Goal: Use online tool/utility: Use online tool/utility

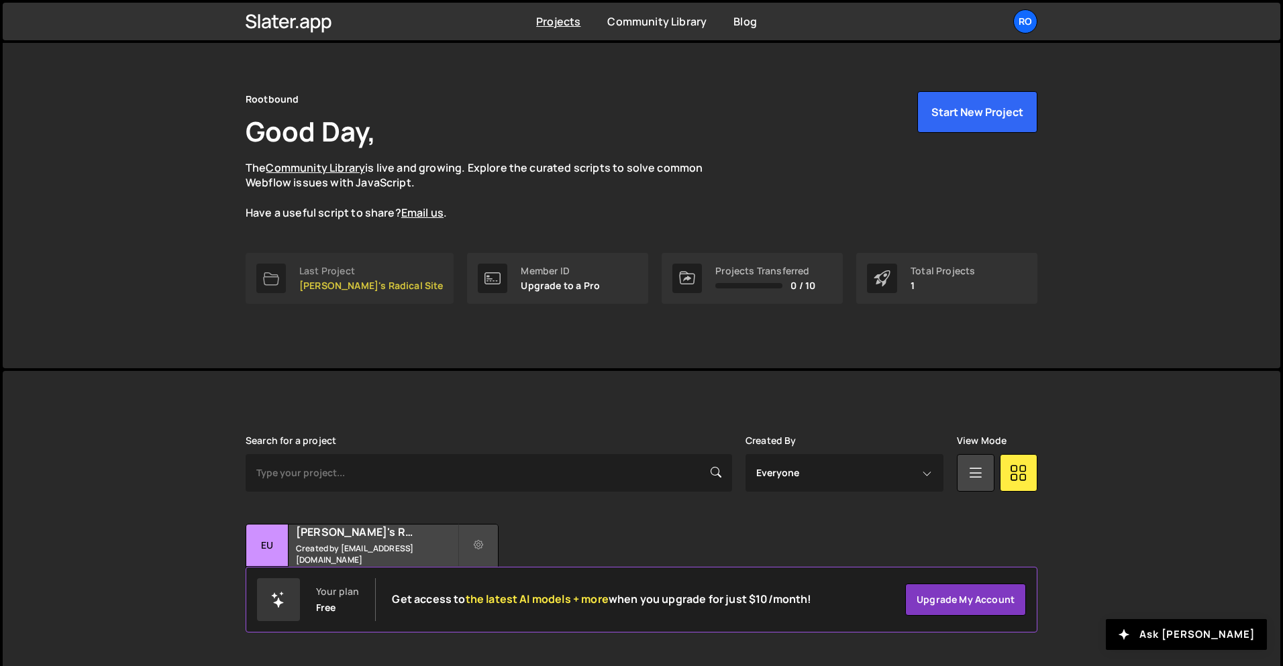
scroll to position [25, 0]
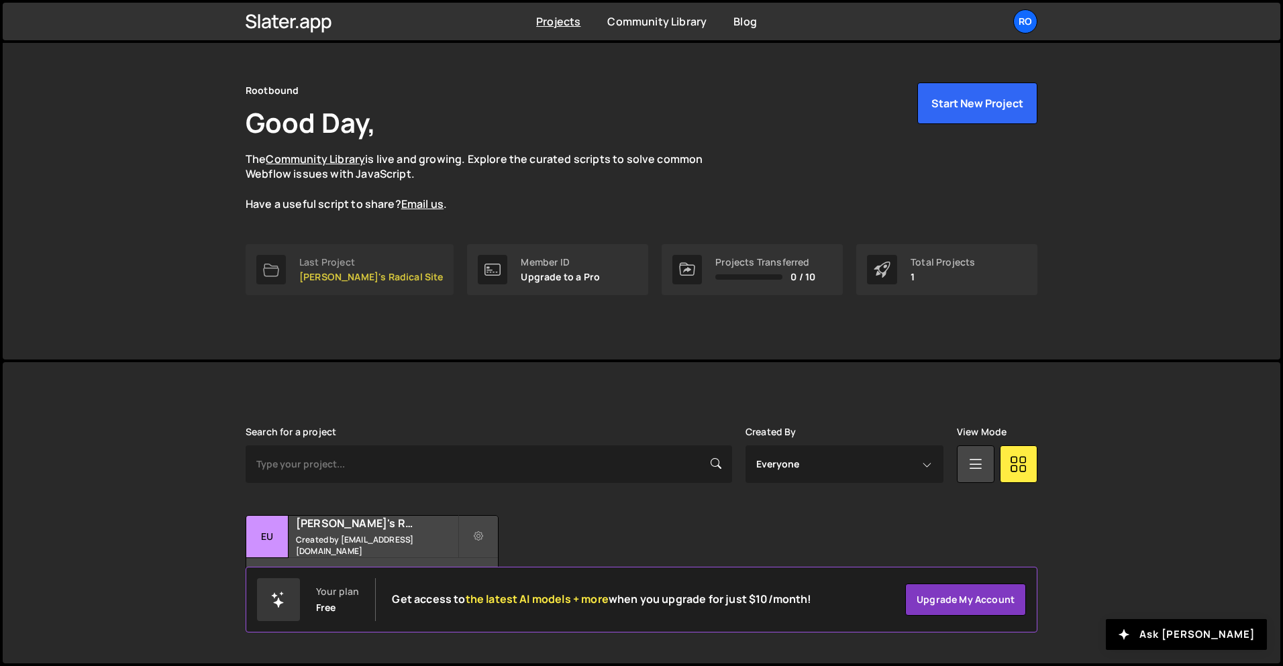
click at [334, 274] on p "[PERSON_NAME]'s Radical Site" at bounding box center [371, 277] width 144 height 11
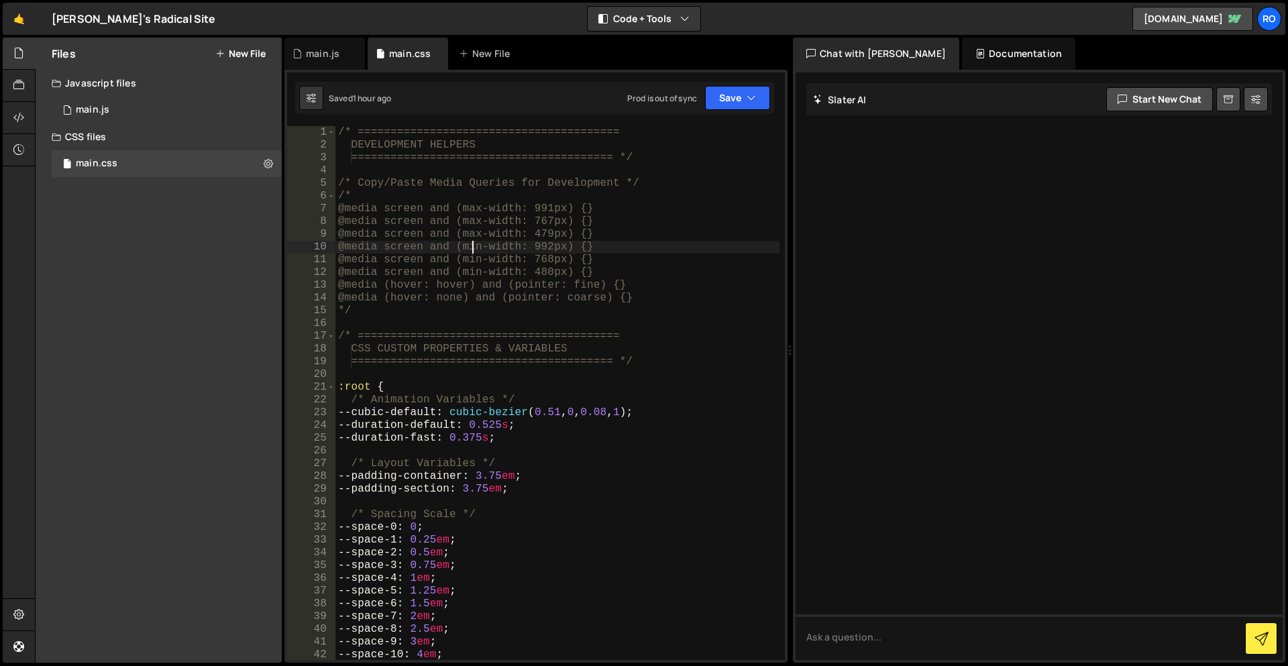
click at [474, 247] on div "/* ======================================== DEVELOPMENT HELPERS ===============…" at bounding box center [557, 405] width 444 height 559
click at [649, 17] on button "Code + Tools" at bounding box center [644, 19] width 113 height 24
click at [649, 49] on button "Code Only" at bounding box center [644, 48] width 113 height 24
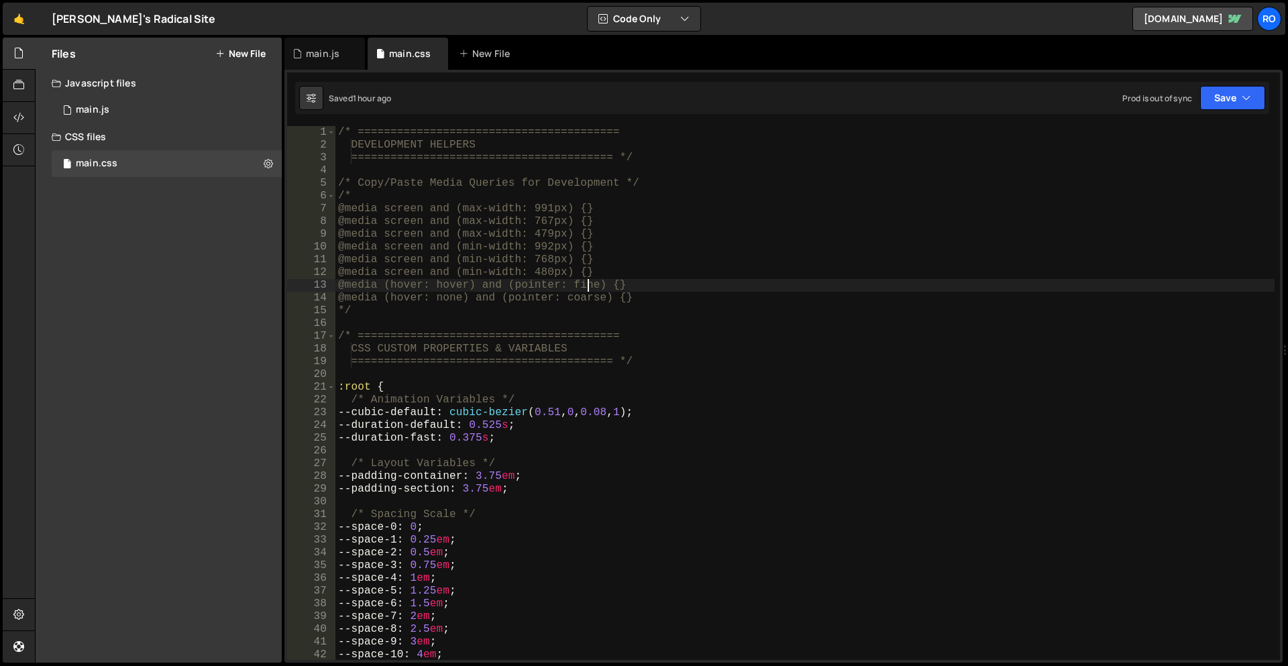
click at [586, 286] on div "/* ======================================== DEVELOPMENT HELPERS ===============…" at bounding box center [804, 405] width 939 height 559
paste textarea "d-none"
type textarea "@media (hover: hover) and (pointer: find-nonee) {}"
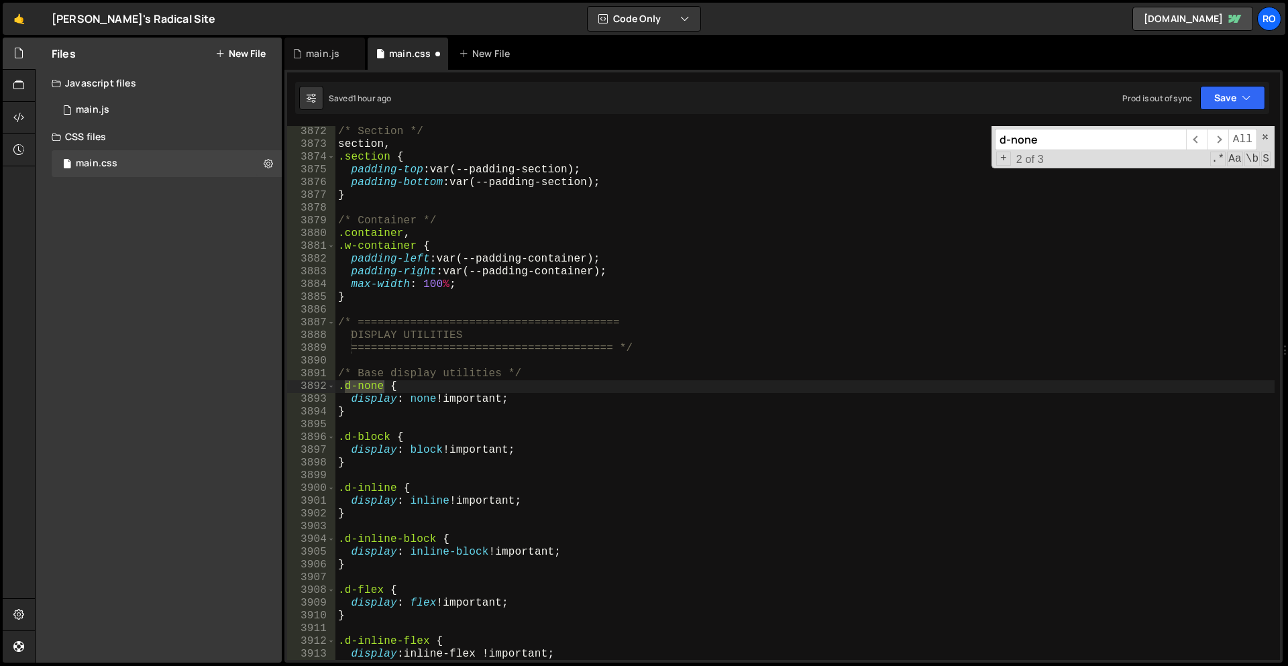
scroll to position [14895, 0]
type input "d-none"
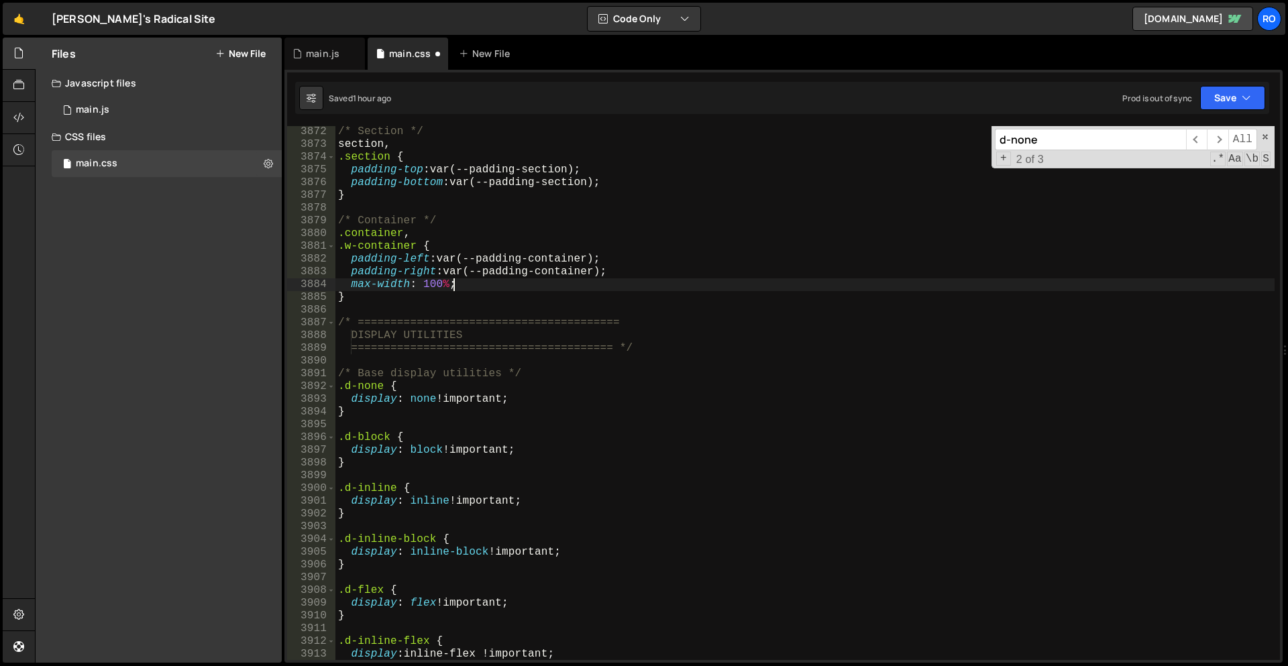
click at [588, 279] on div "/* Section */ section , .section { padding-top : var(--padding-section) ; paddi…" at bounding box center [804, 404] width 939 height 559
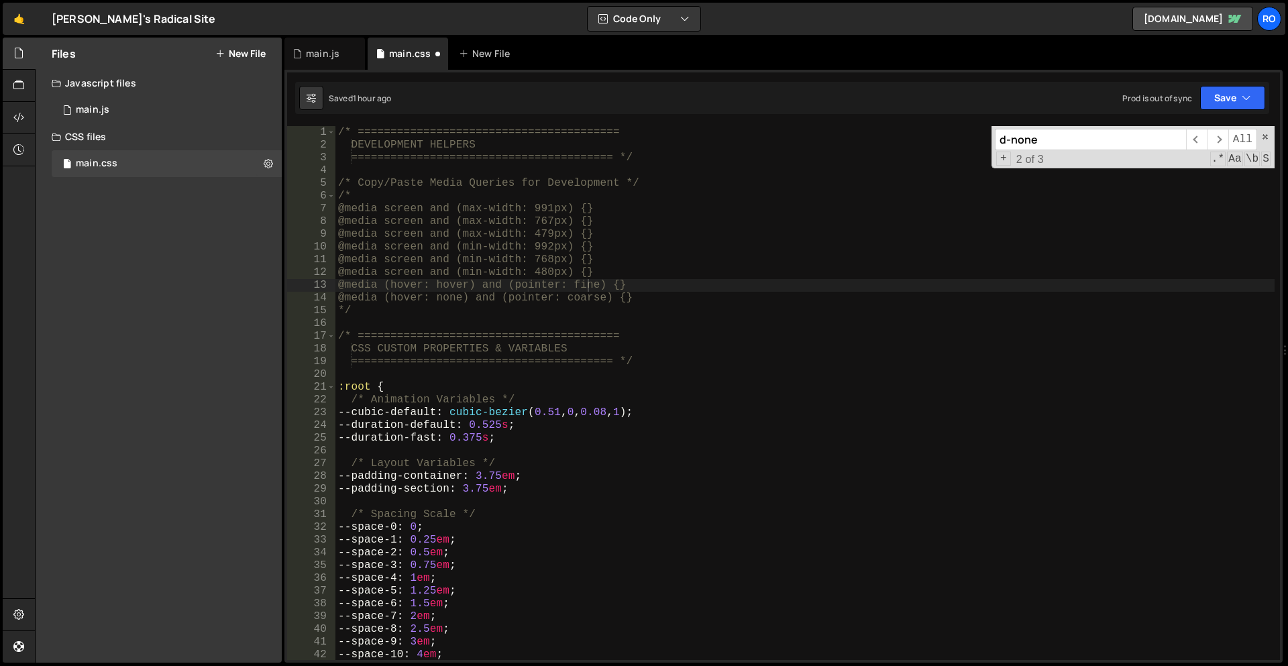
click at [1108, 142] on input "d-none" at bounding box center [1090, 139] width 191 height 21
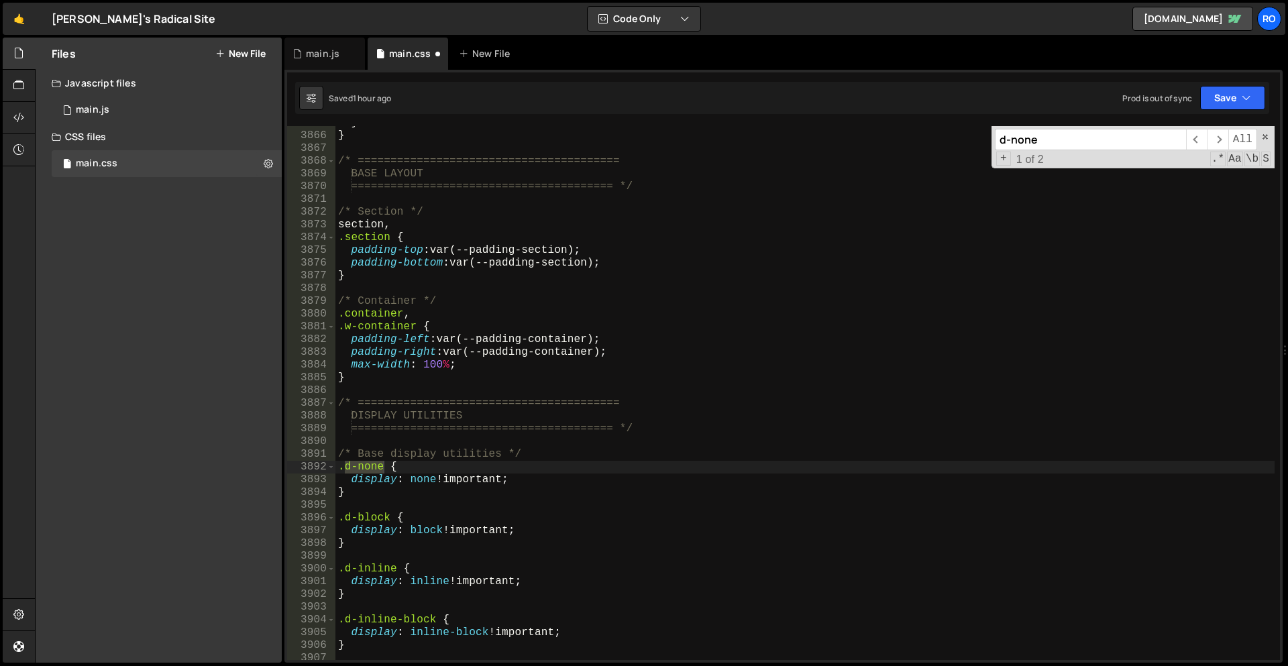
scroll to position [14870, 0]
click at [650, 523] on div "} } /* ======================================== BASE LAYOUT ===================…" at bounding box center [804, 396] width 939 height 559
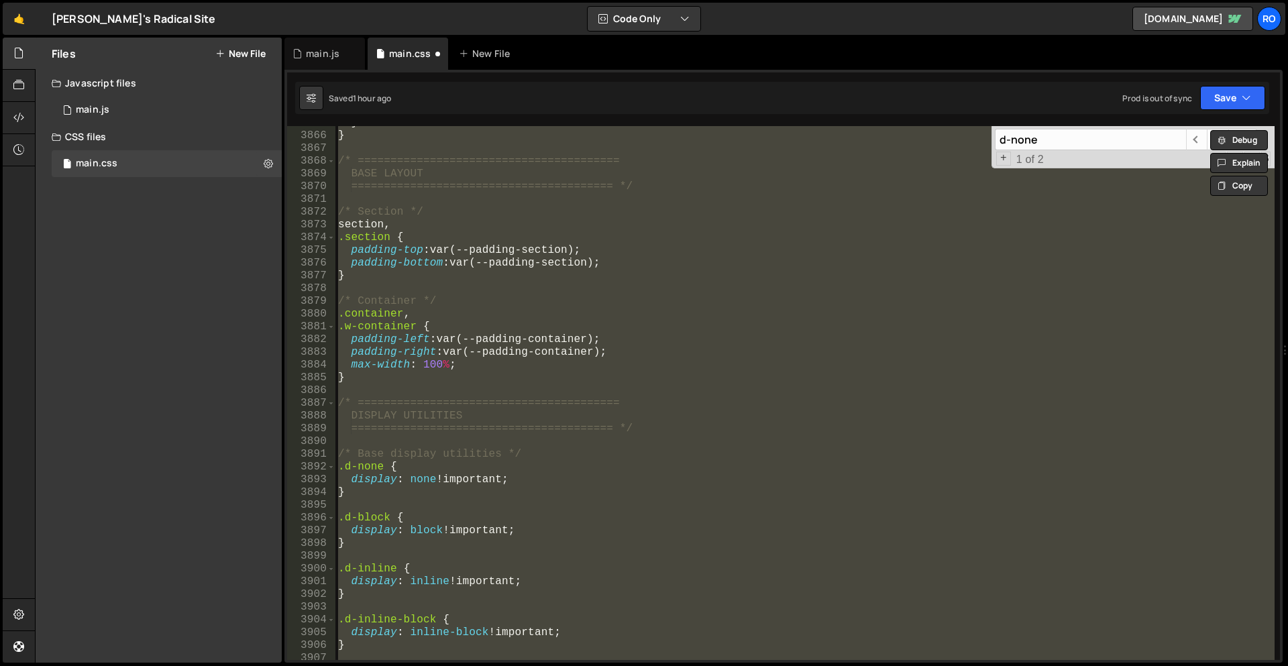
click at [668, 454] on div "} } /* ======================================== BASE LAYOUT ===================…" at bounding box center [804, 393] width 939 height 534
type textarea "/* Base display utilities */"
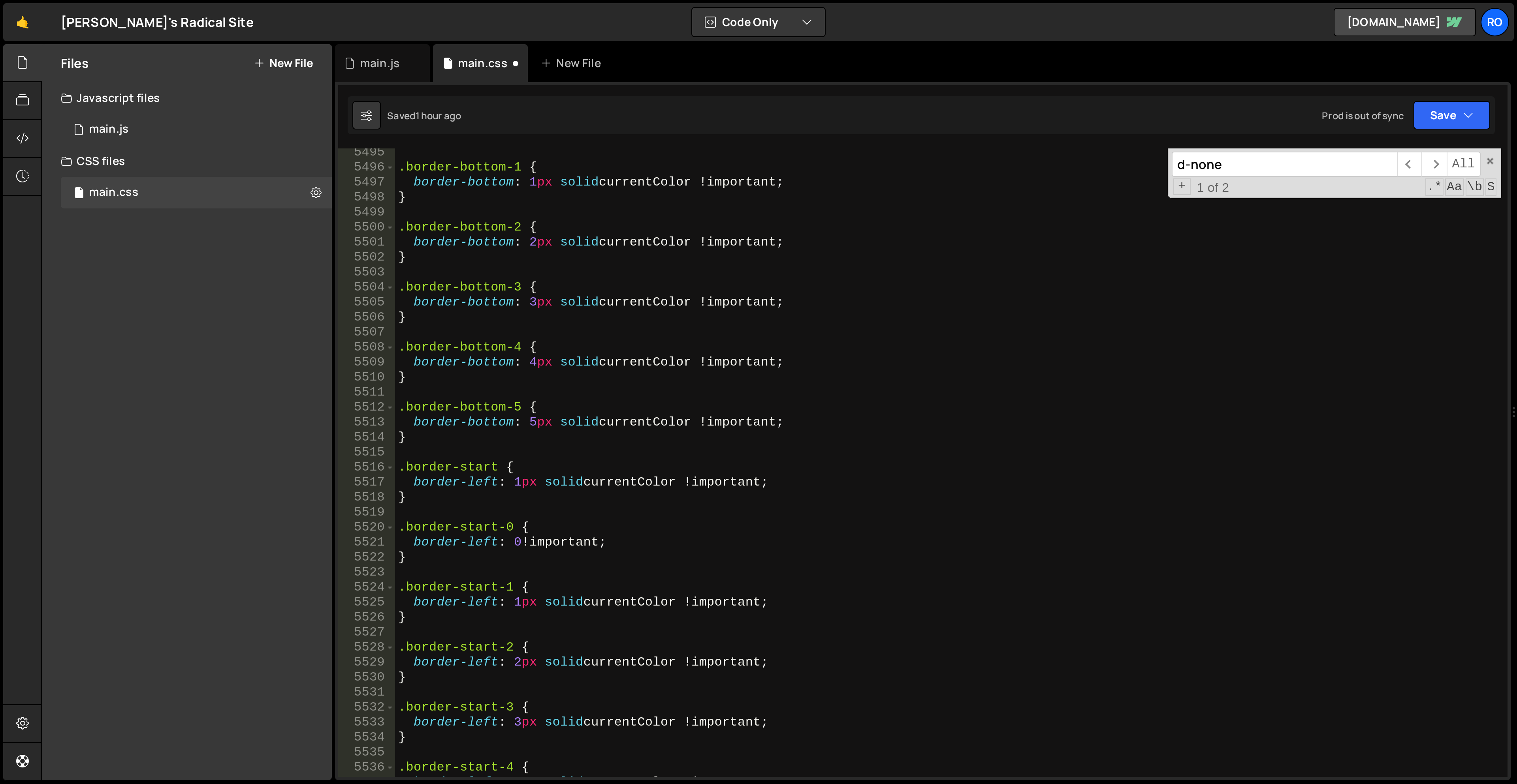
scroll to position [12624, 0]
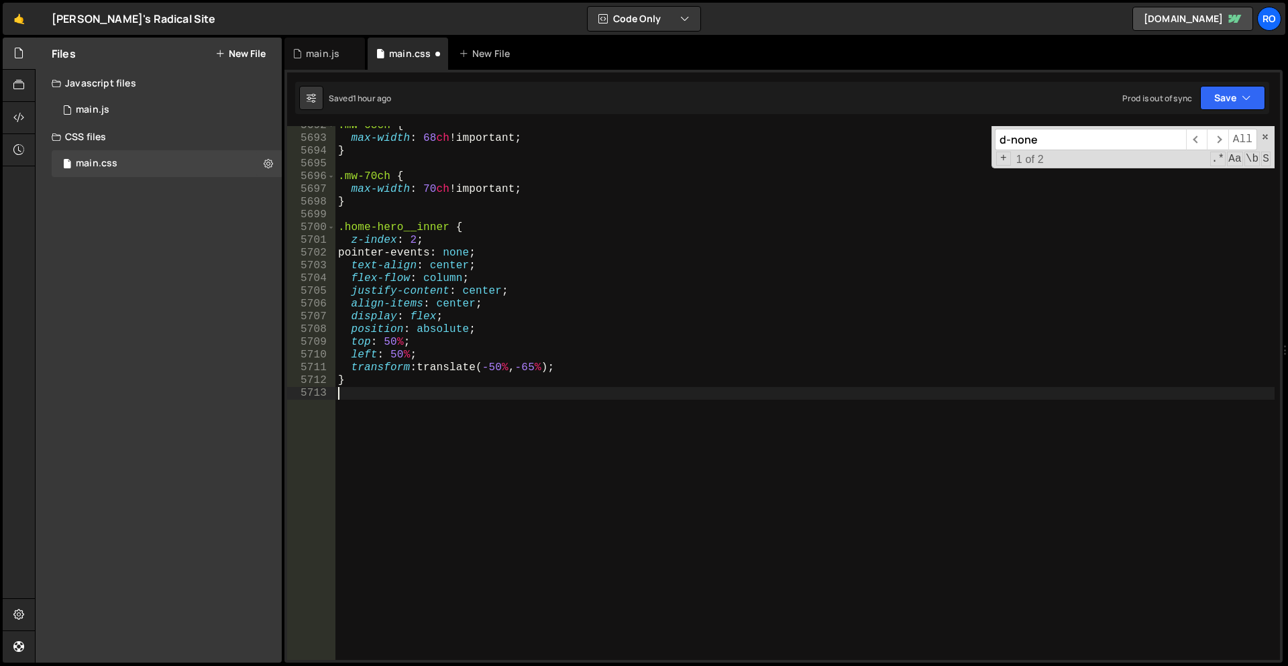
click at [515, 494] on div ".mw-68ch { max-width : 68 ch !important ; } .mw-70ch { max-width : 70 ch !impor…" at bounding box center [804, 398] width 939 height 559
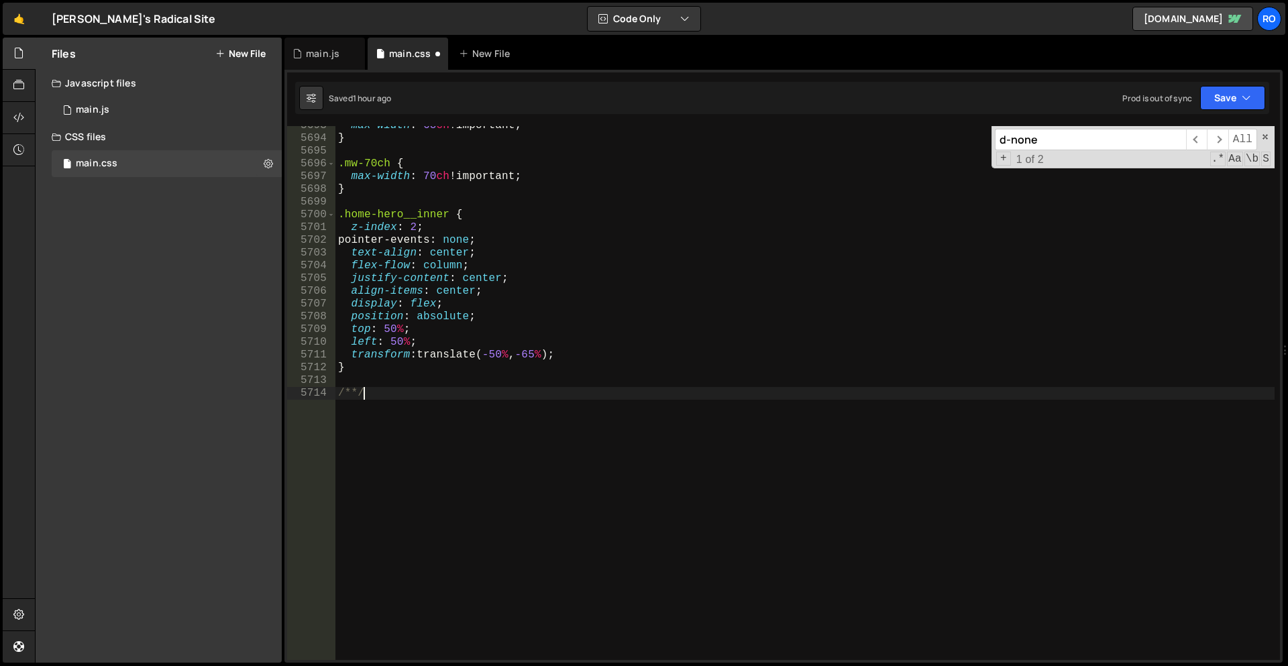
click at [351, 394] on div "max-width : 68 ch !important ; } .mw-70ch { max-width : 70 ch !important ; } .h…" at bounding box center [804, 398] width 939 height 559
type textarea "/* WEBSITE CUTOM */"
click at [462, 408] on div "max-width : 68 ch ! important ; } .mw-70ch { max-width : 70 ch !important ; } .…" at bounding box center [804, 398] width 939 height 559
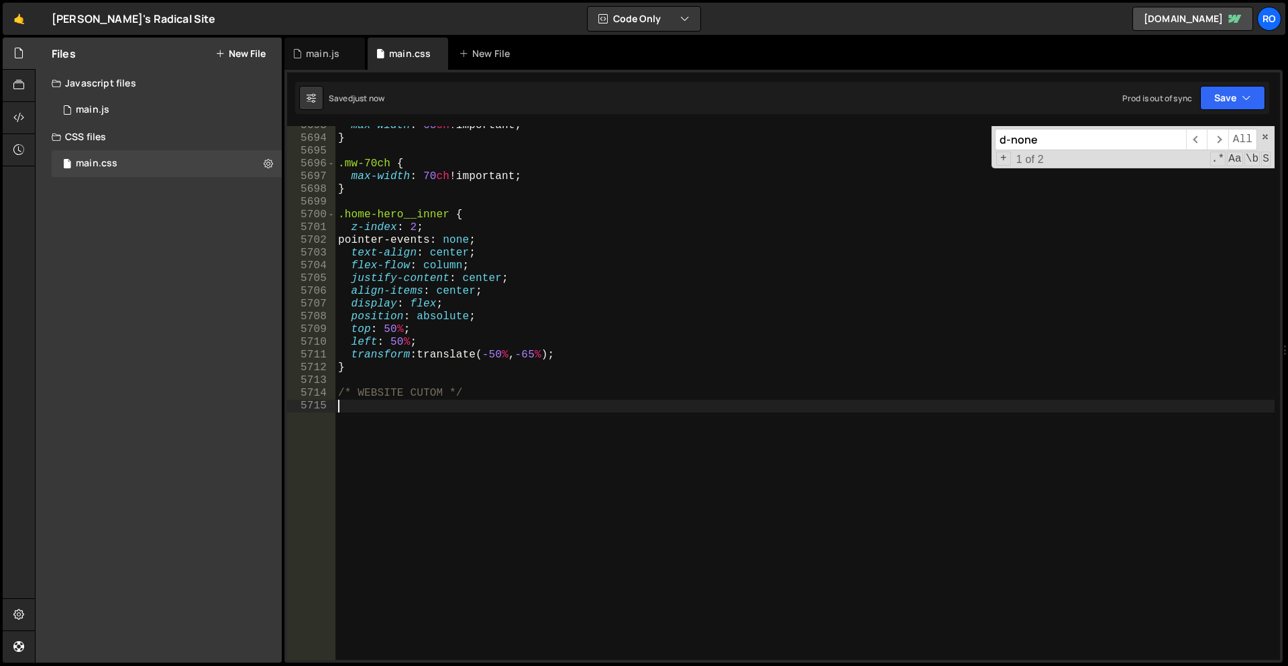
click at [464, 431] on div "max-width : 68 ch !important ; } .mw-70ch { max-width : 70 ch !important ; } .h…" at bounding box center [804, 398] width 939 height 559
click at [464, 329] on div "max-width : 68 ch !important ; } .mw-70ch { max-width : 70 ch !important ; } .h…" at bounding box center [804, 398] width 939 height 559
type textarea "top: 50%;"
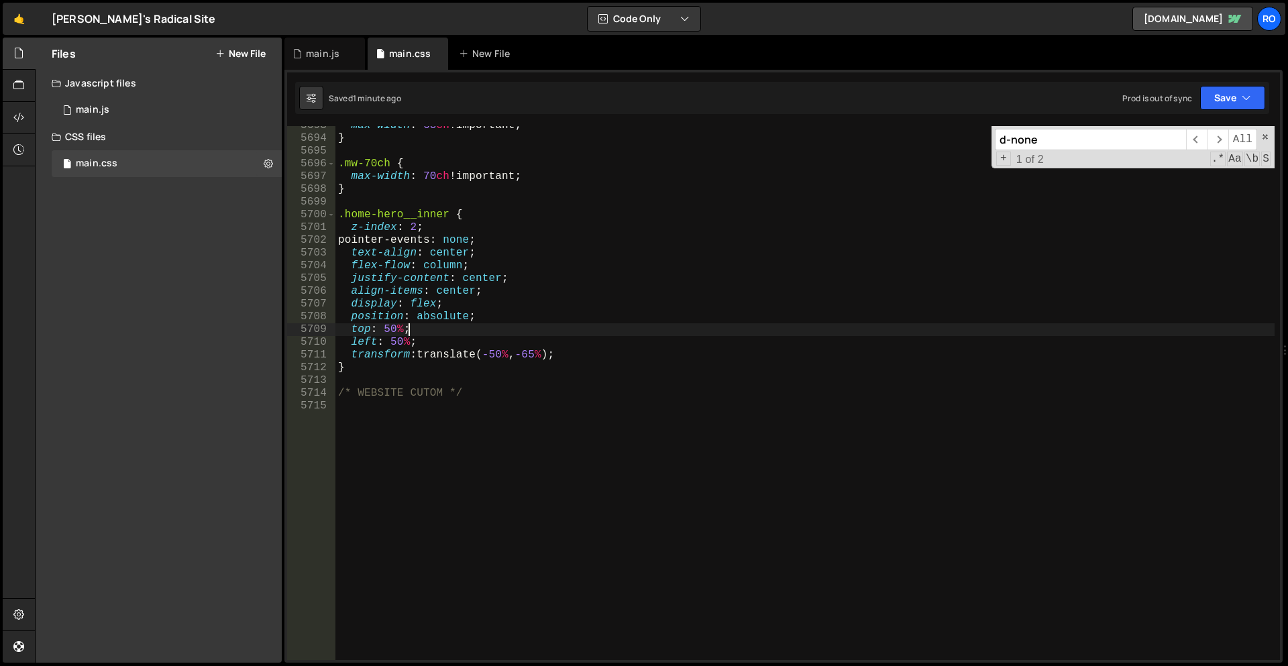
click at [548, 475] on div "max-width : 68 ch !important ; } .mw-70ch { max-width : 70 ch !important ; } .h…" at bounding box center [804, 398] width 939 height 559
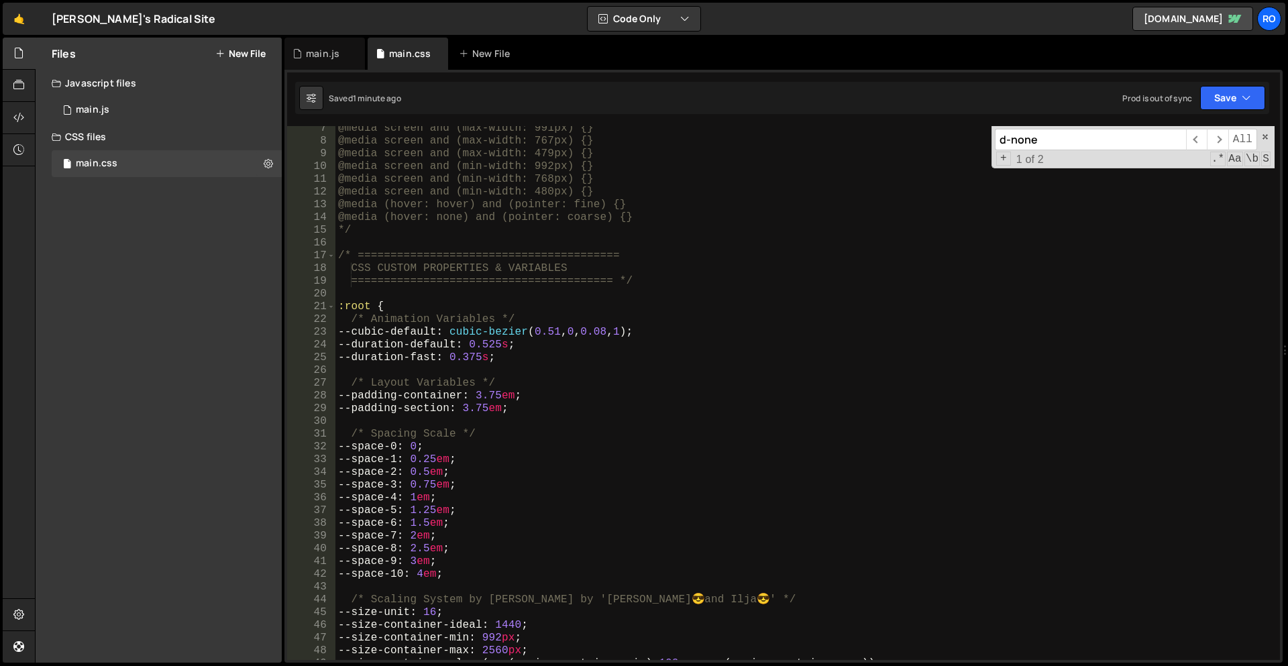
scroll to position [24, 0]
drag, startPoint x: 673, startPoint y: 286, endPoint x: 334, endPoint y: 101, distance: 386.1
click at [358, 109] on div "Debug Explain Copy main.js main.css New File Saved 1 minute ago Prod is out of …" at bounding box center [783, 351] width 998 height 626
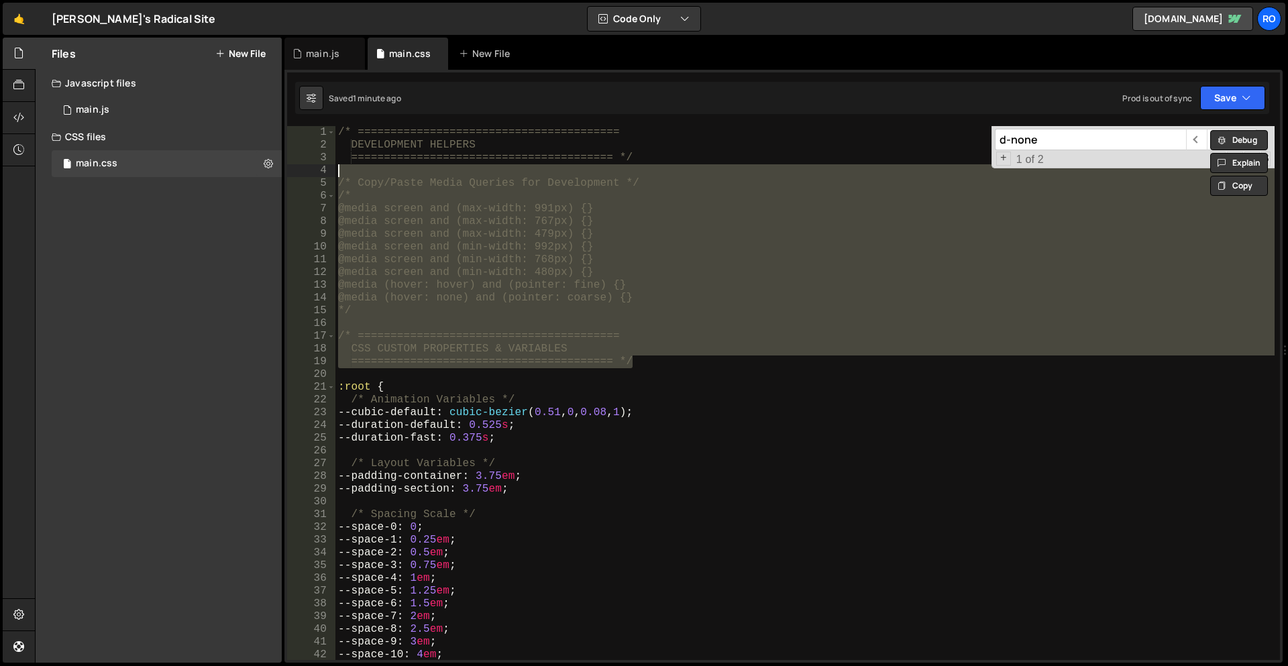
scroll to position [0, 0]
click at [867, 352] on div "/* ======================================== DEVELOPMENT HELPERS ===============…" at bounding box center [804, 393] width 939 height 534
type textarea "CSS CUSTOM PROPERTIES & VARIABLES"
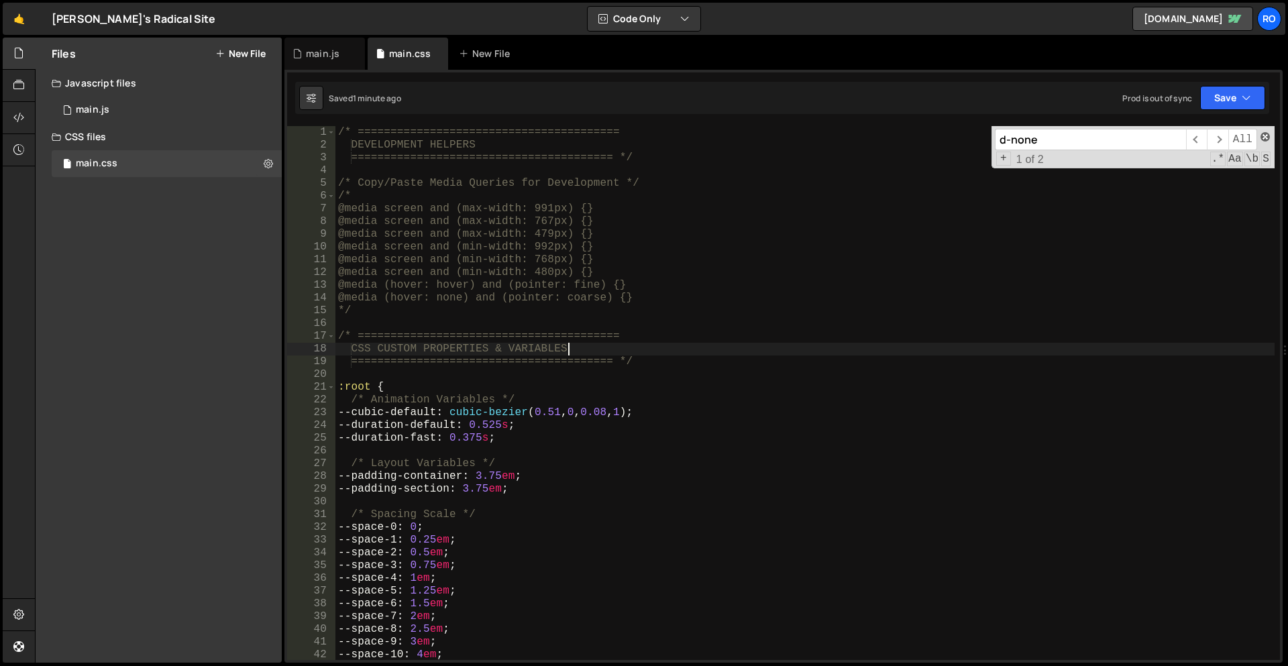
click at [1266, 137] on span at bounding box center [1264, 136] width 9 height 9
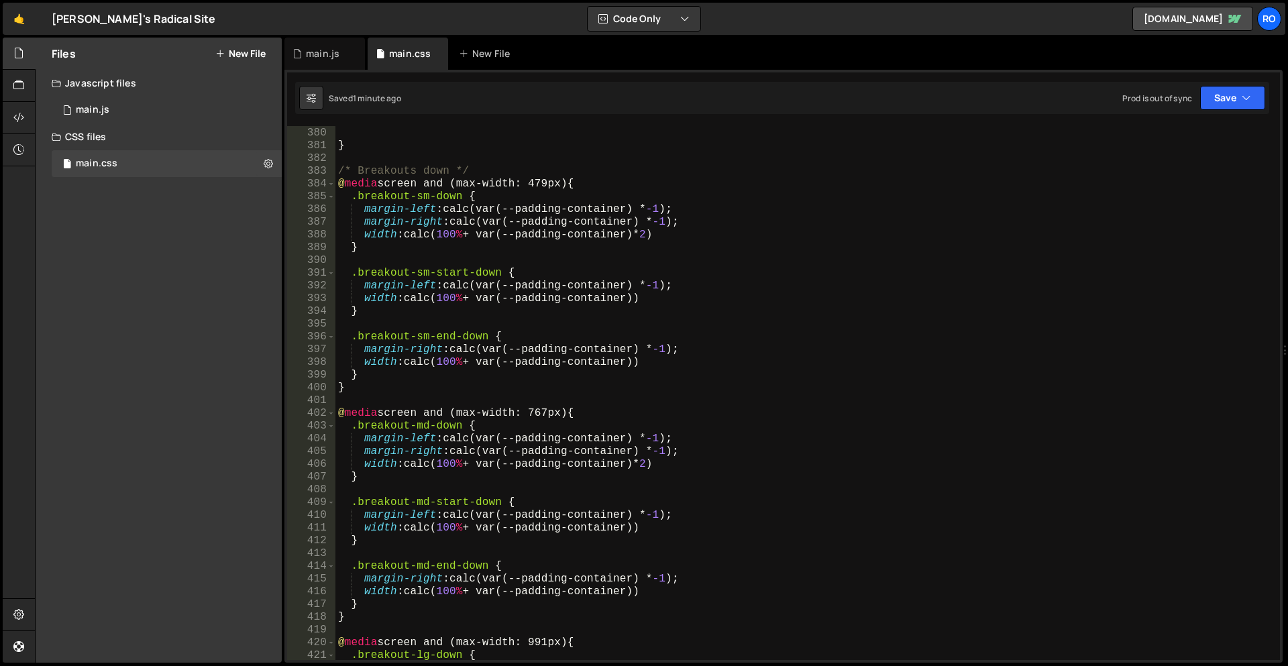
scroll to position [2017, 0]
